Goal: Navigation & Orientation: Find specific page/section

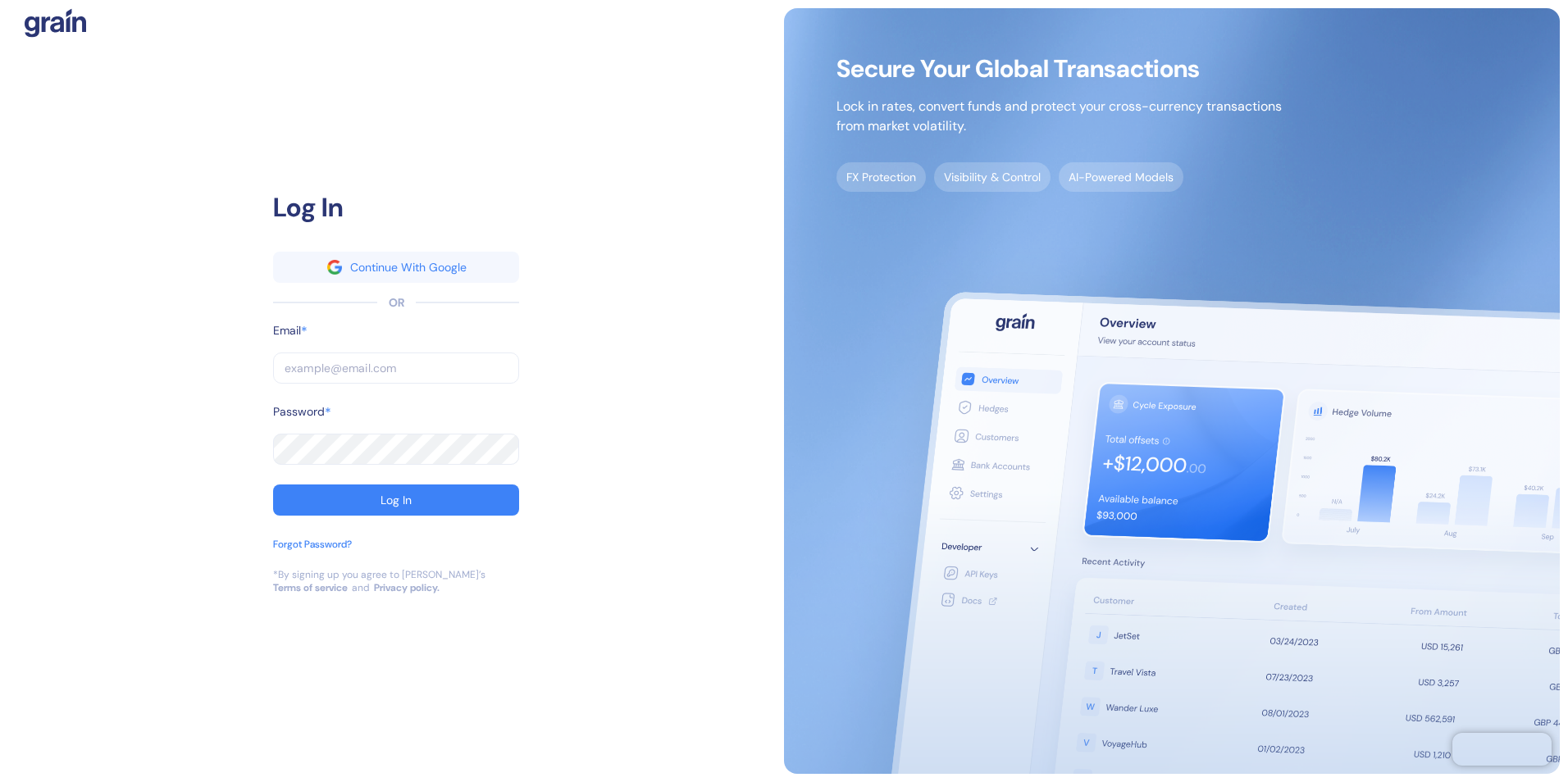
type input "jasmin.basilio@stuba.com"
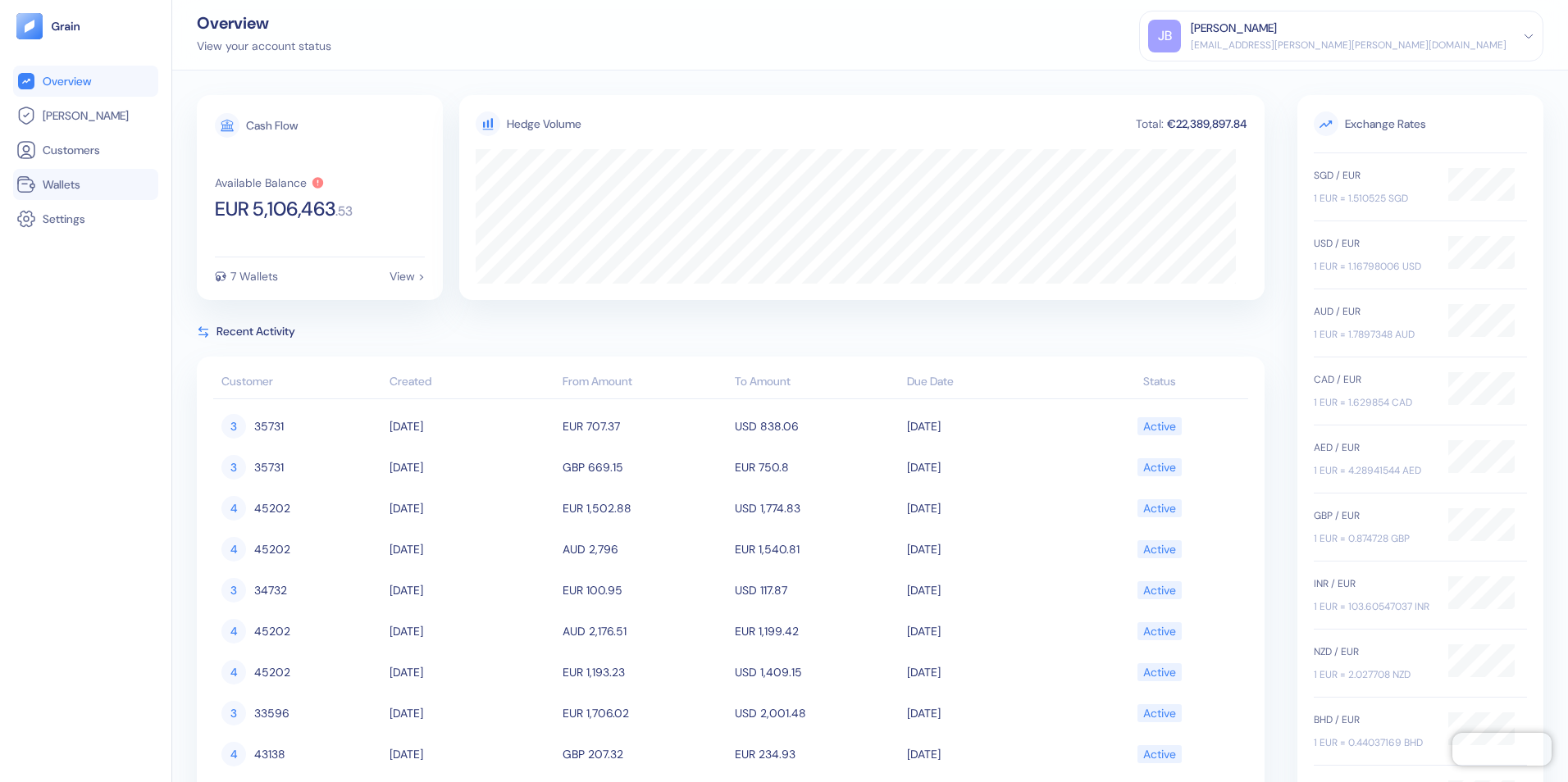
click at [54, 177] on span "Wallets" at bounding box center [61, 184] width 37 height 17
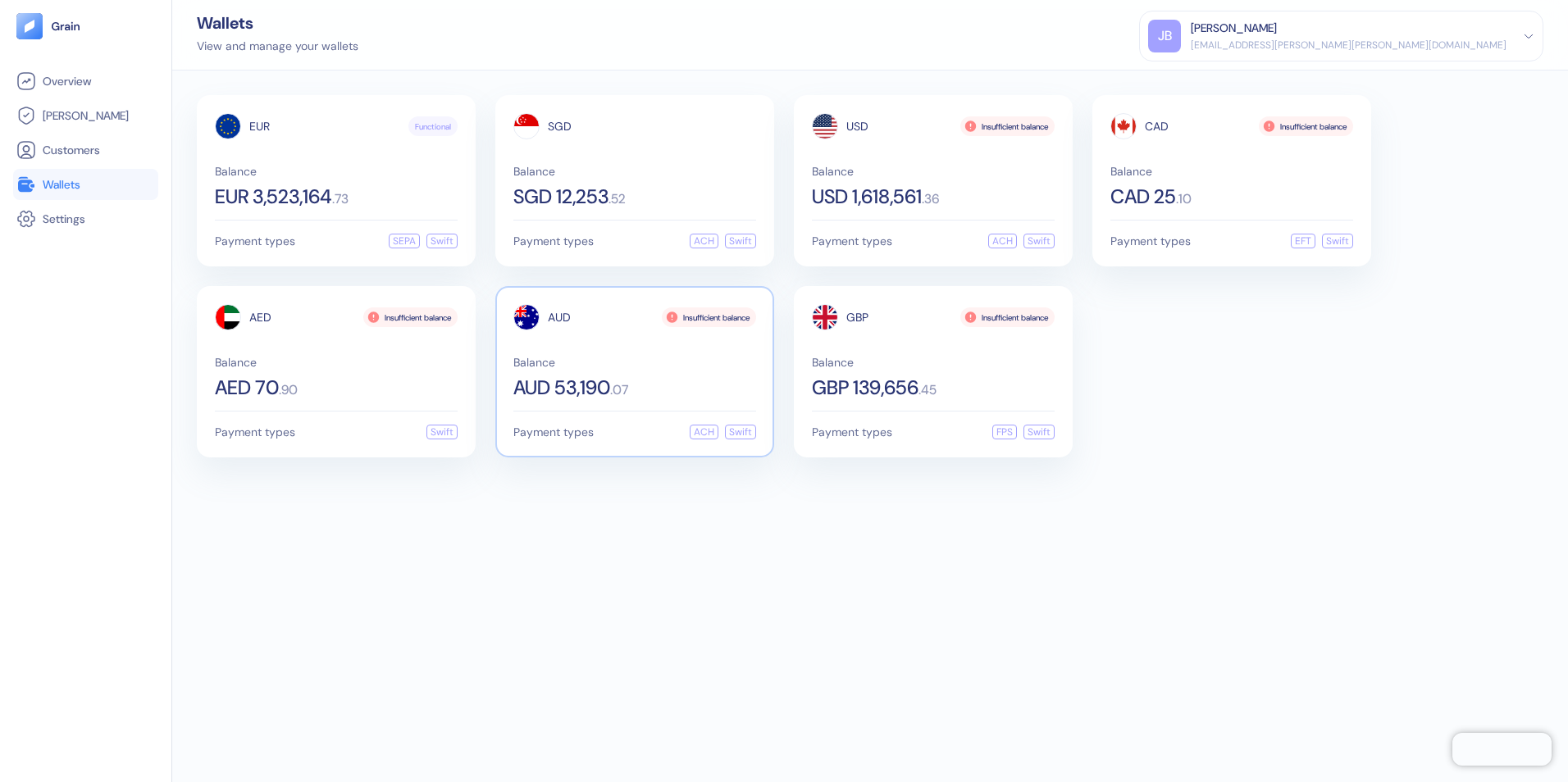
click at [548, 337] on div "AUD Insufficient balance Balance AUD 53,190 . 07" at bounding box center [634, 351] width 243 height 93
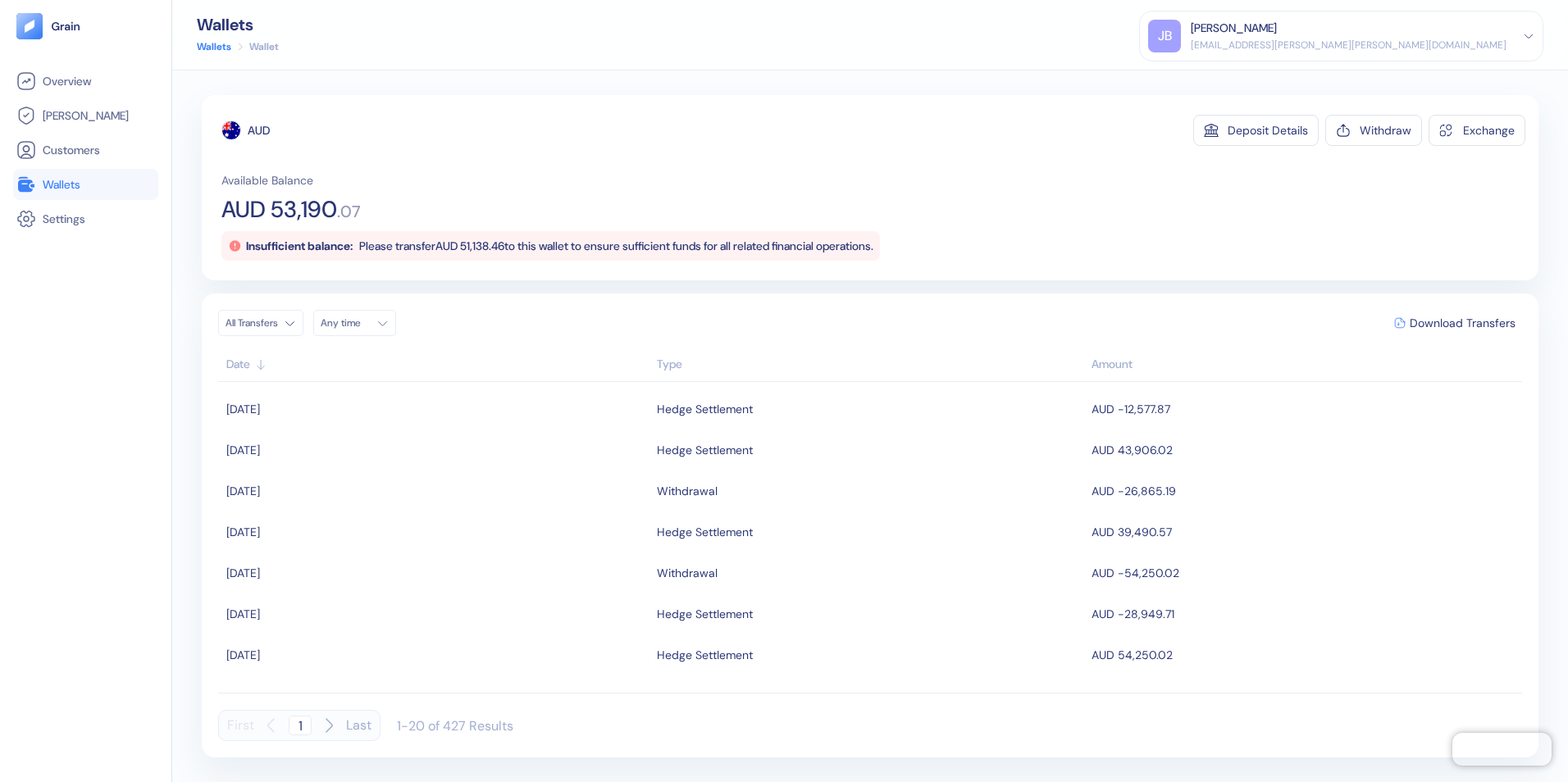
click at [68, 184] on span "Wallets" at bounding box center [61, 184] width 37 height 17
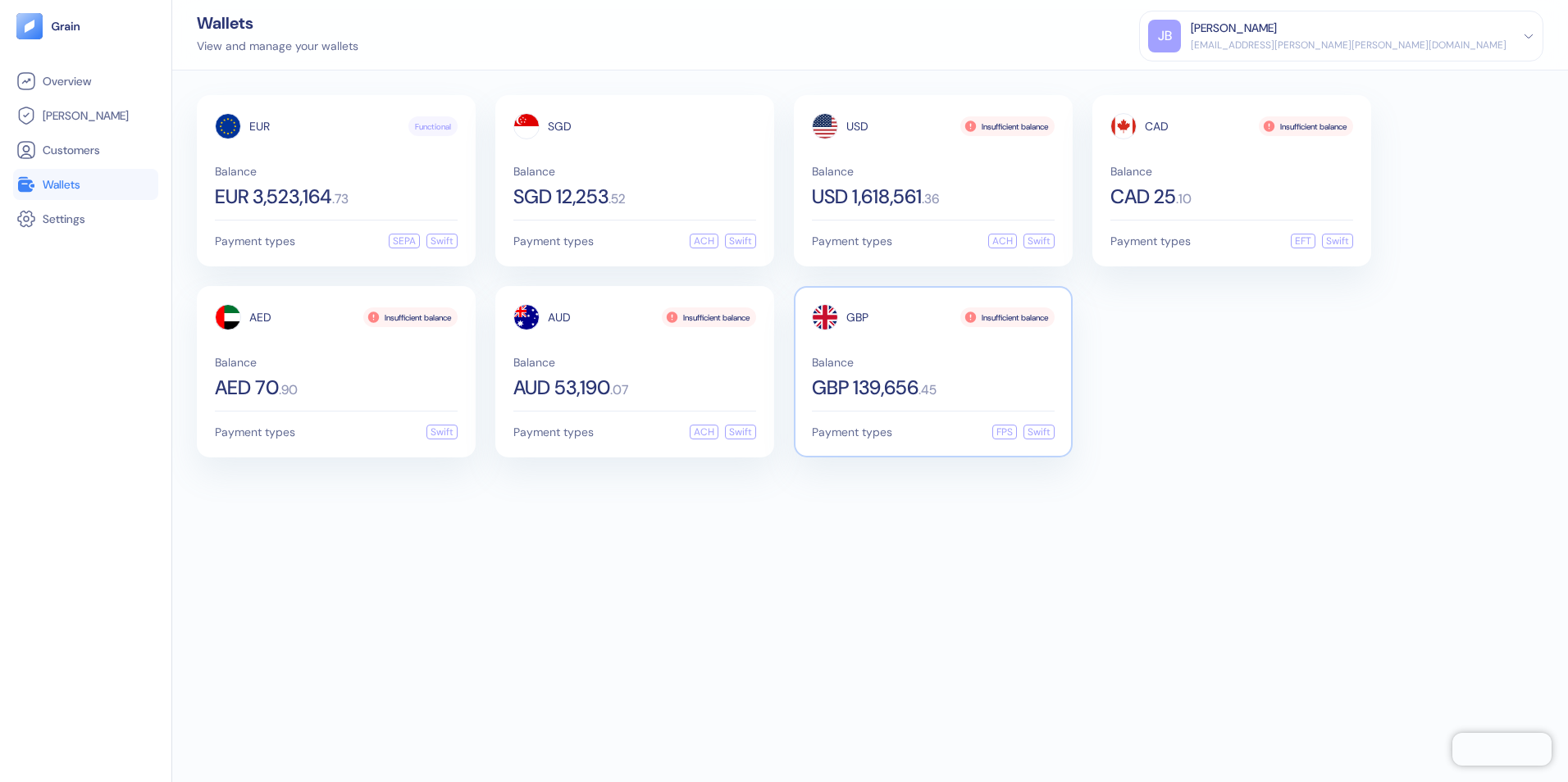
click at [882, 383] on span "GBP 139,656" at bounding box center [865, 387] width 106 height 20
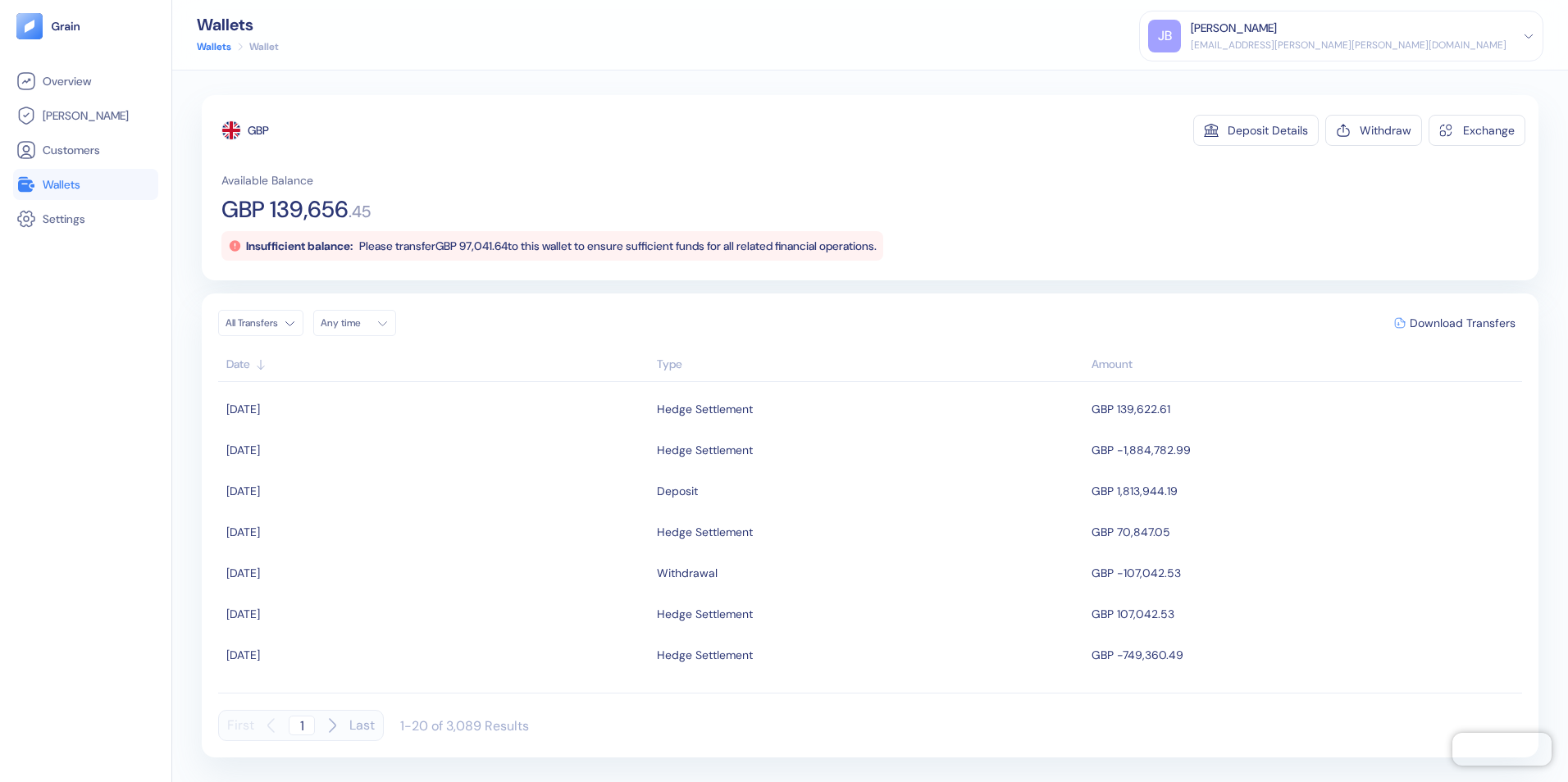
click at [66, 183] on span "Wallets" at bounding box center [61, 184] width 37 height 17
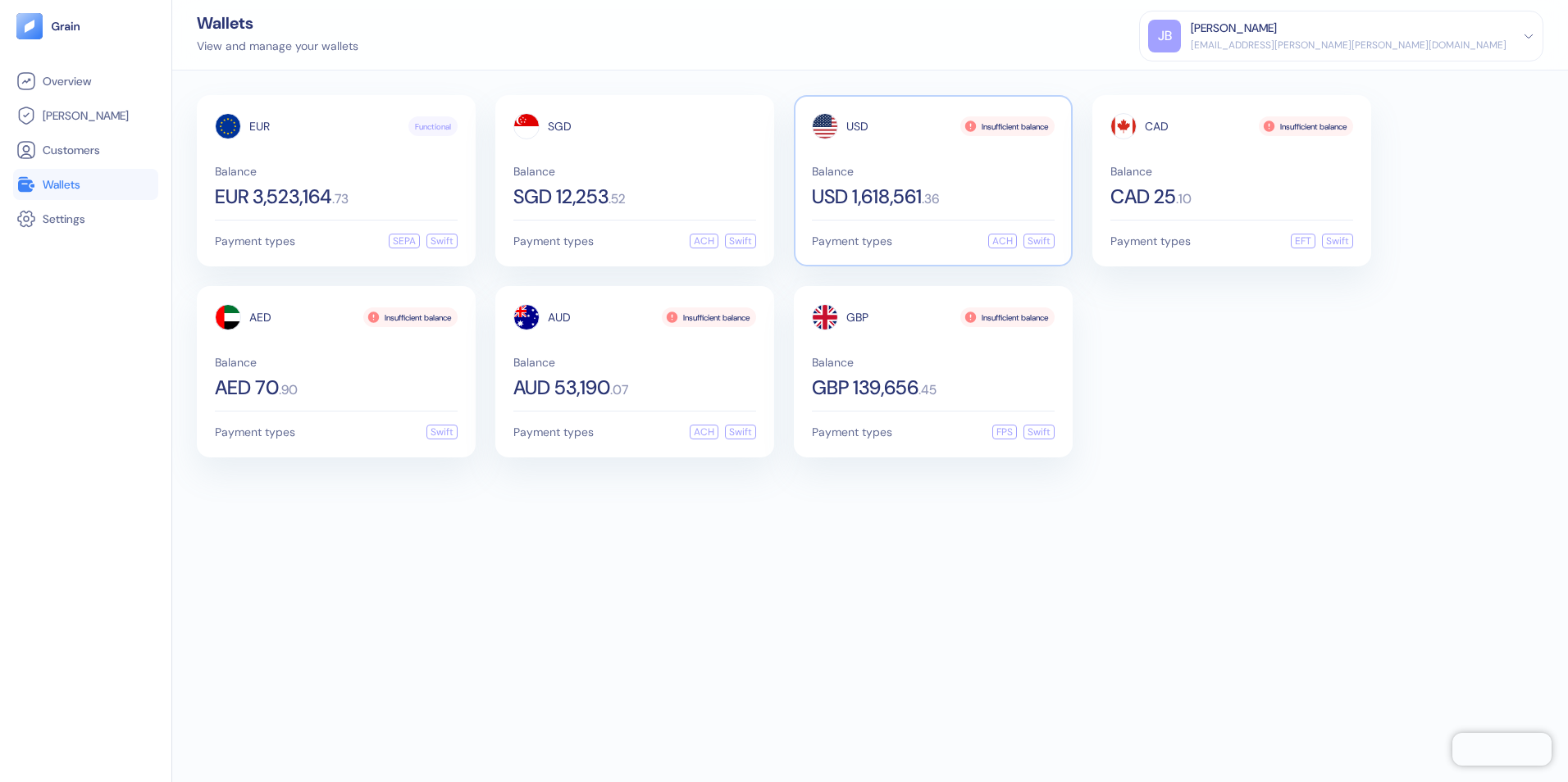
click at [970, 204] on div "USD 1,618,561 . 36" at bounding box center [933, 197] width 243 height 20
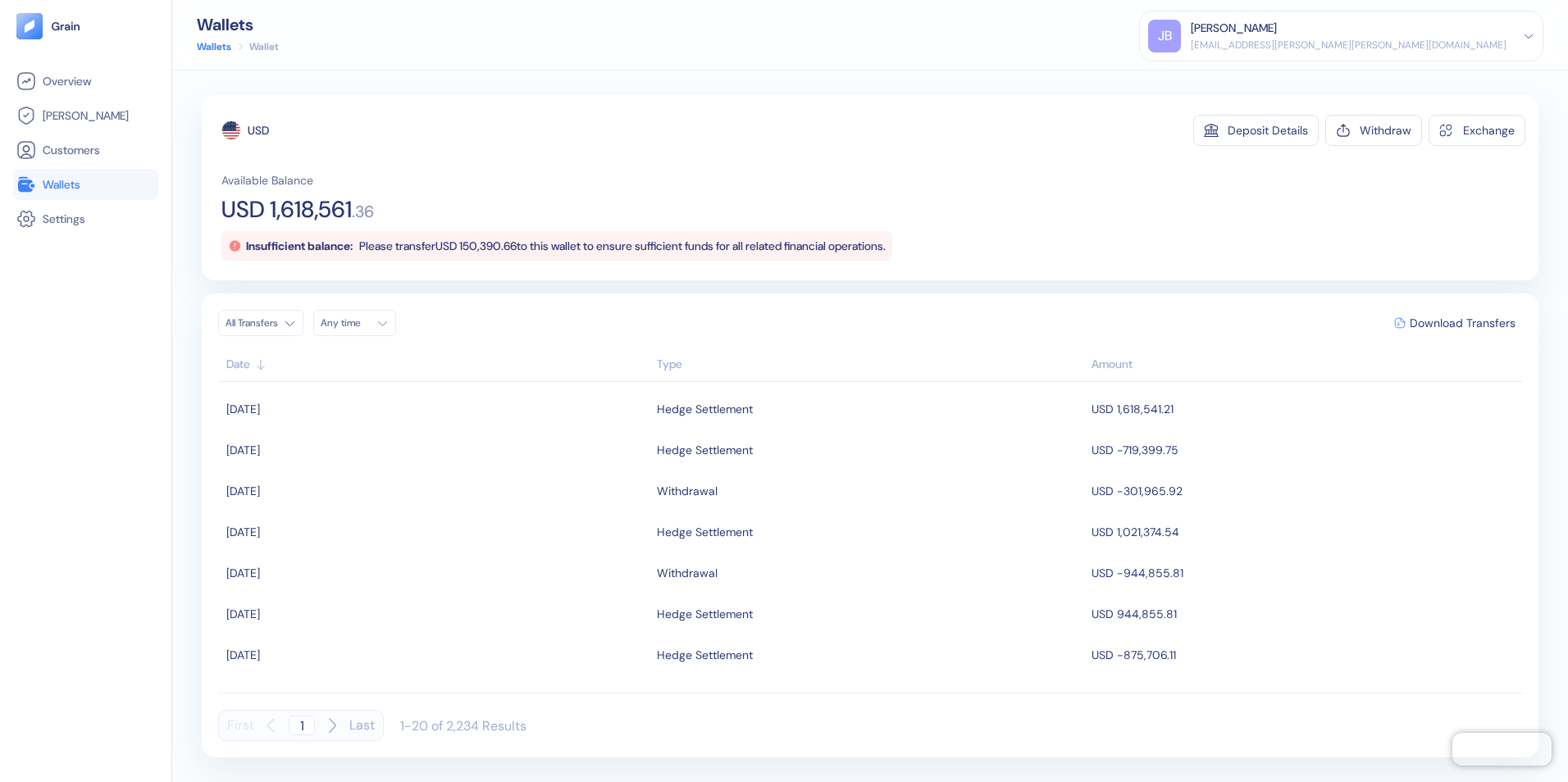
click at [78, 182] on span "Wallets" at bounding box center [61, 184] width 37 height 17
